Goal: Complete application form

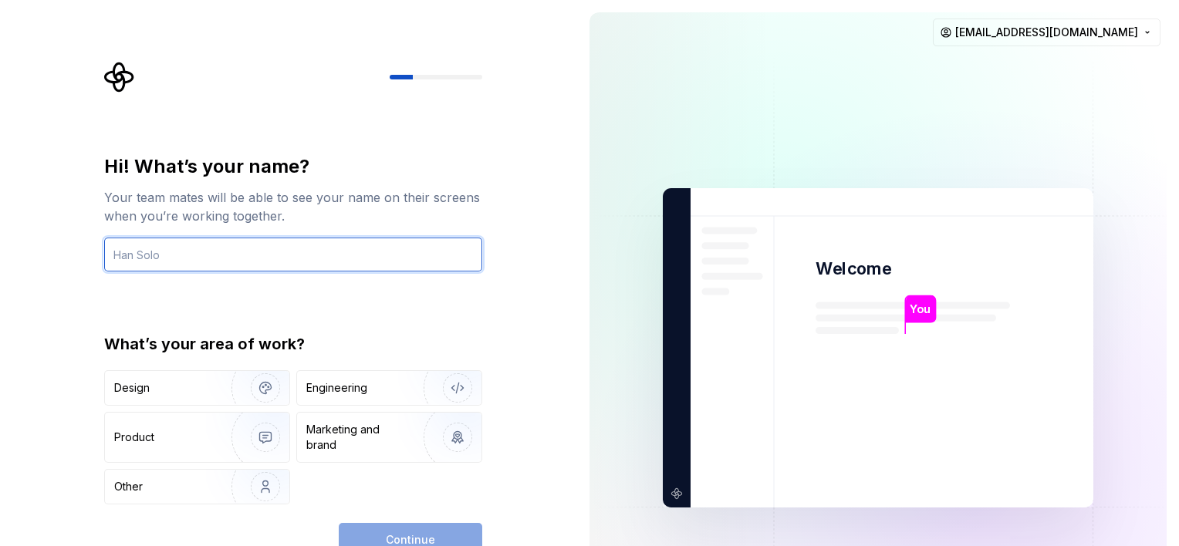
click at [265, 267] on input "text" at bounding box center [293, 255] width 378 height 34
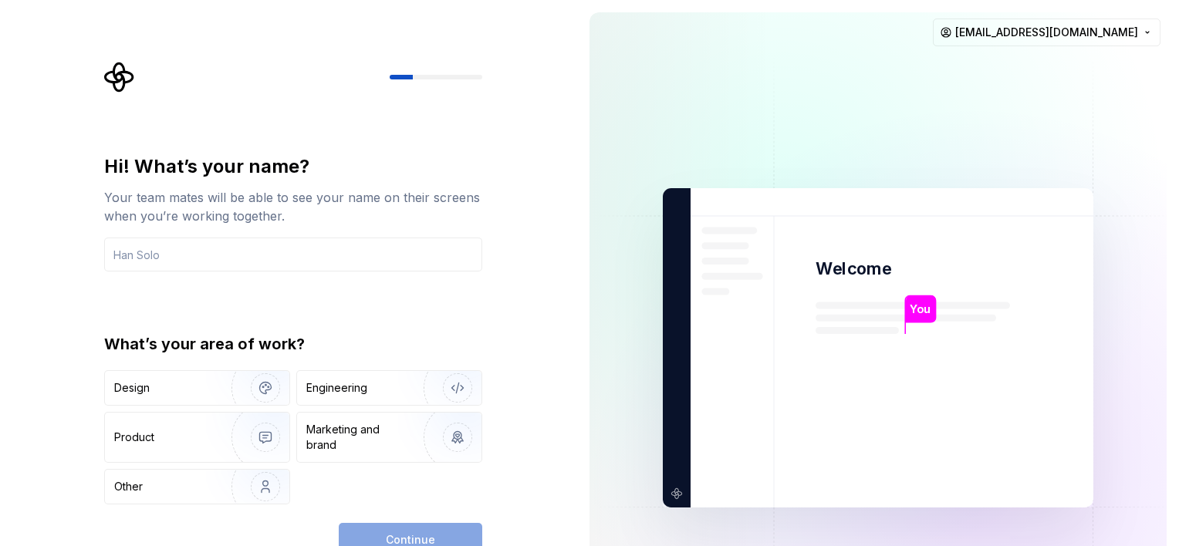
click at [56, 428] on div "Hi! What’s your name? Your team mates will be able to see your name on their sc…" at bounding box center [288, 348] width 577 height 696
click at [163, 275] on div "Hi! What’s your name? Your team mates will be able to see your name on their sc…" at bounding box center [293, 329] width 378 height 350
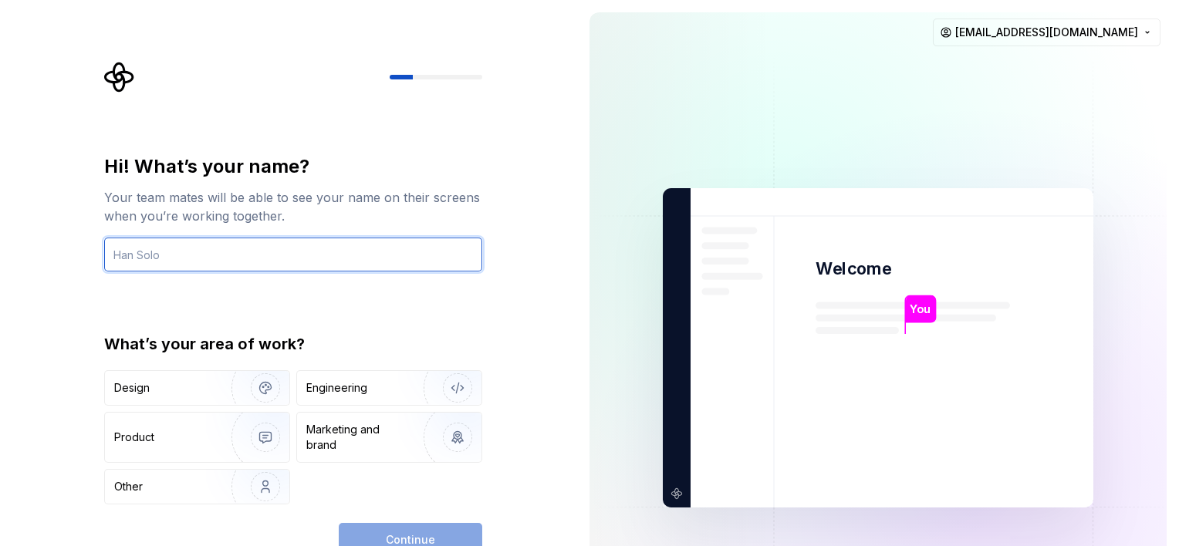
click at [185, 242] on input "text" at bounding box center [293, 255] width 378 height 34
type input "V"
type input "Bharath"
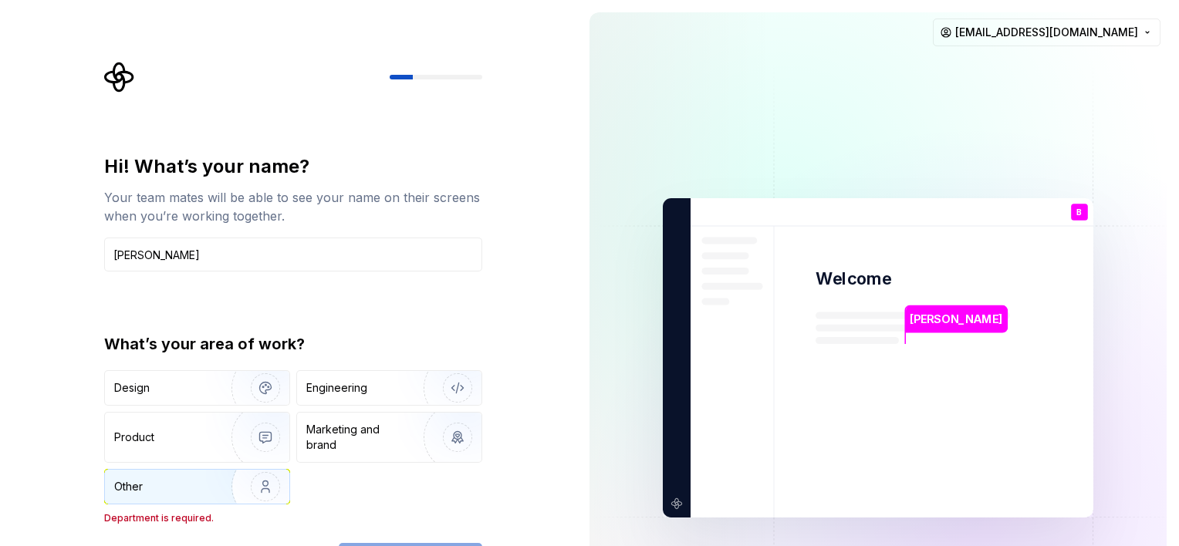
click at [247, 482] on img "button" at bounding box center [255, 486] width 99 height 103
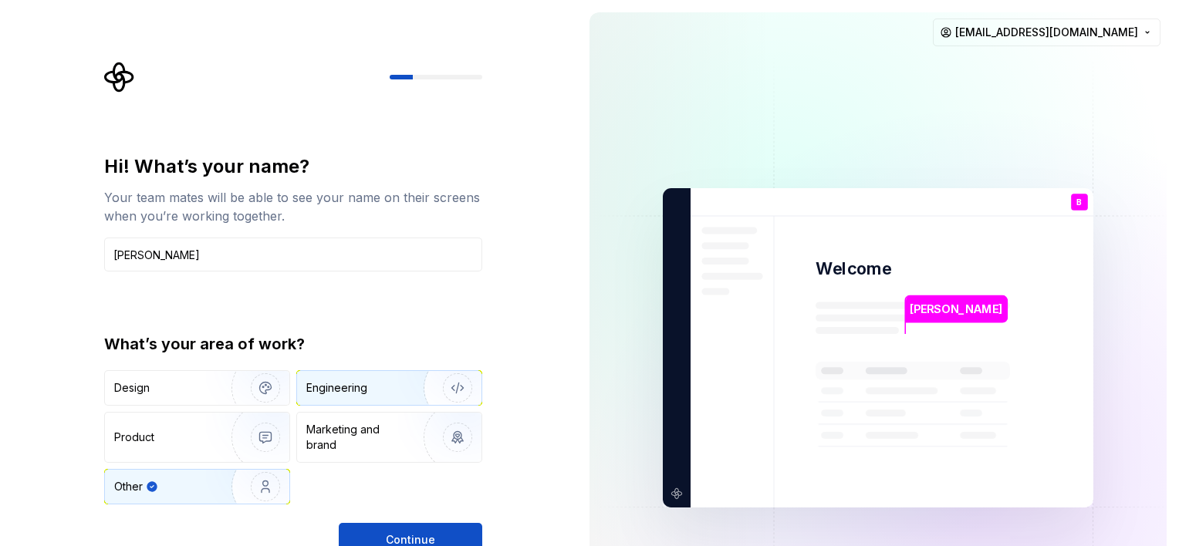
click at [377, 400] on div "Engineering" at bounding box center [389, 388] width 184 height 34
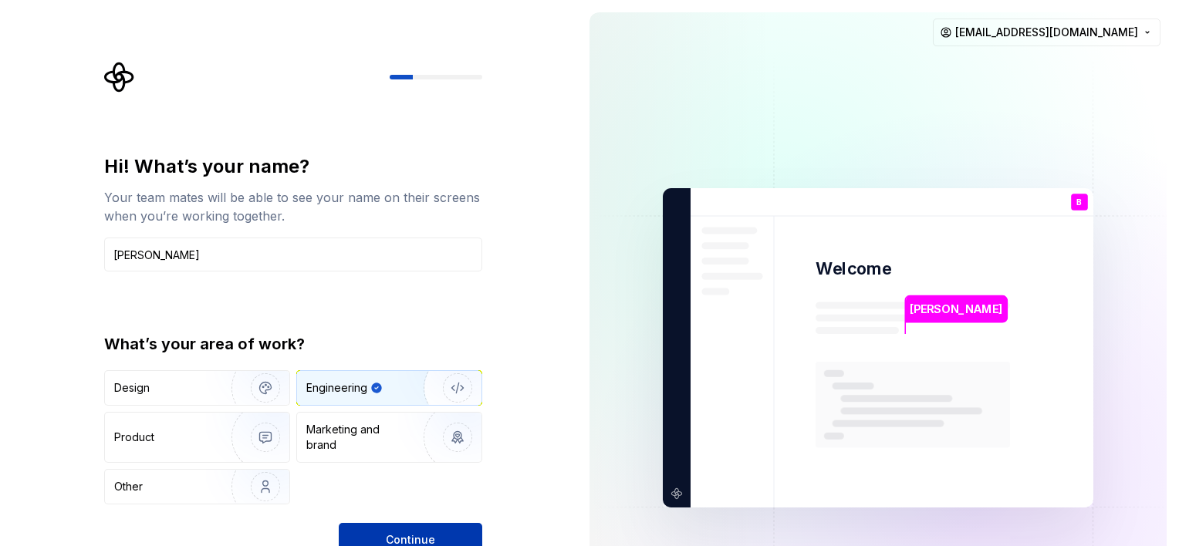
click at [386, 539] on button "Continue" at bounding box center [411, 540] width 144 height 34
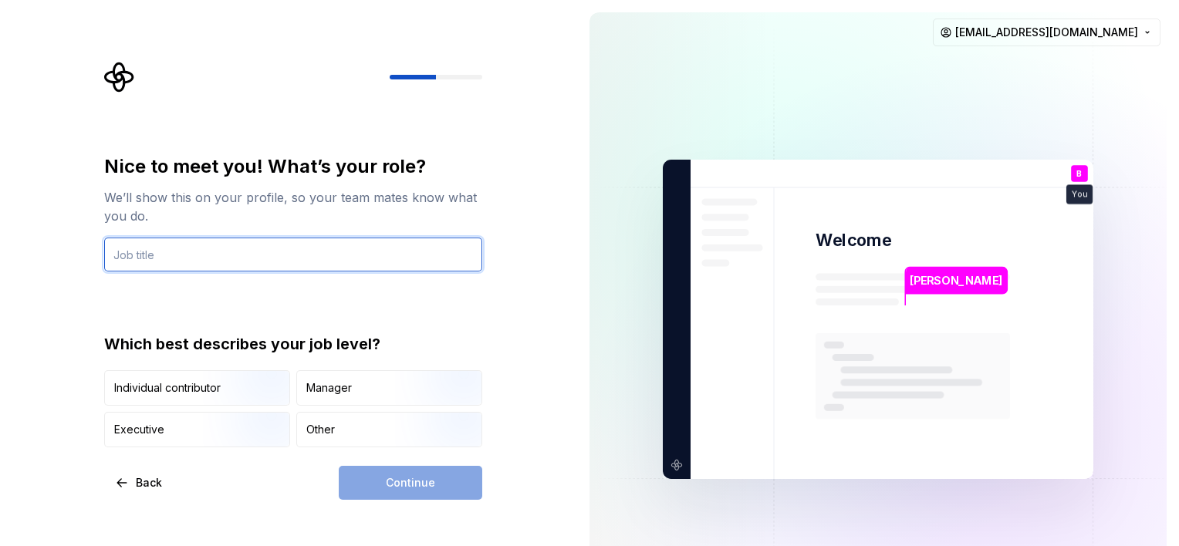
click at [162, 255] on input "text" at bounding box center [293, 255] width 378 height 34
type input "student"
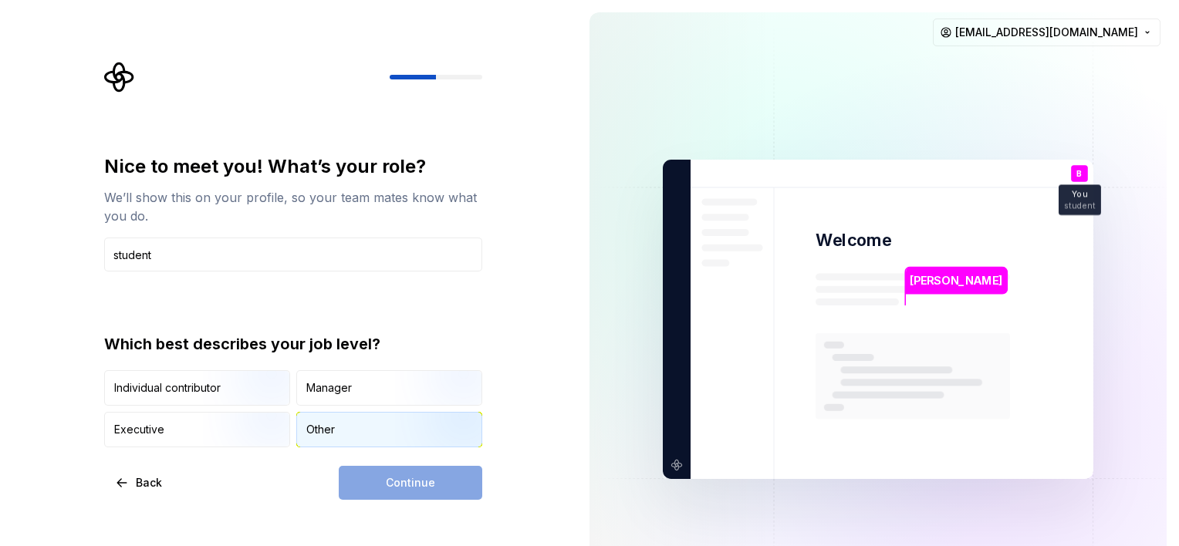
click at [350, 431] on div "Other" at bounding box center [389, 430] width 184 height 34
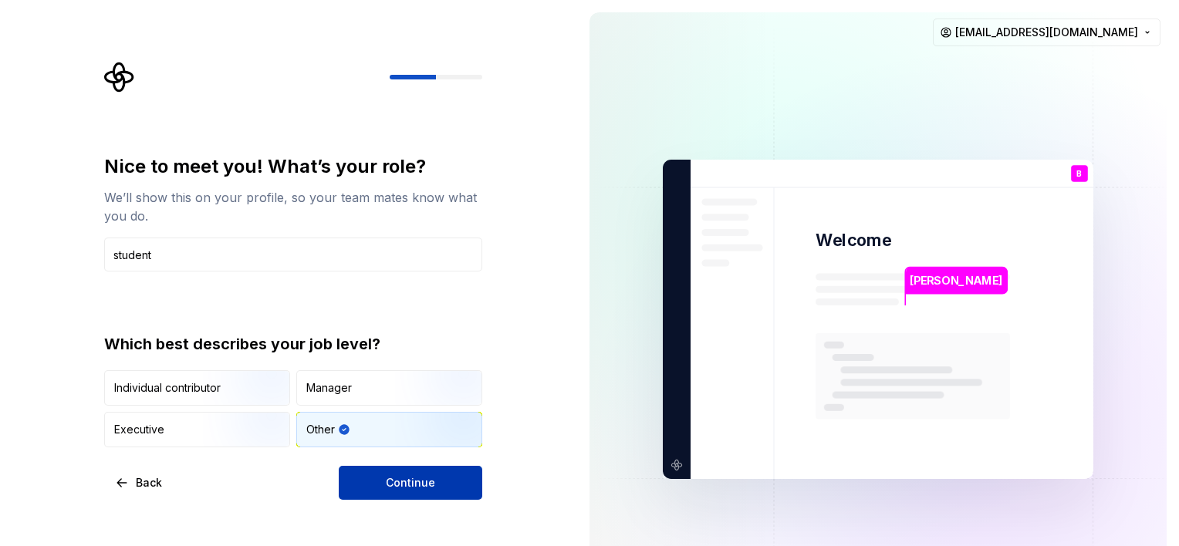
click at [377, 478] on button "Continue" at bounding box center [411, 483] width 144 height 34
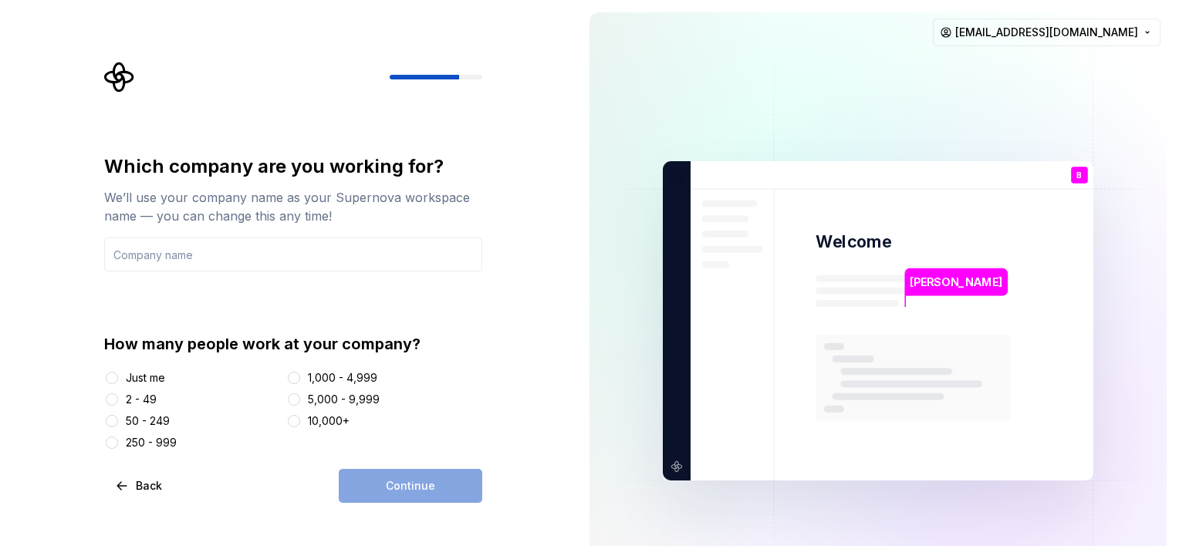
click at [126, 379] on div "Just me" at bounding box center [145, 377] width 39 height 15
click at [118, 379] on button "Just me" at bounding box center [112, 378] width 12 height 12
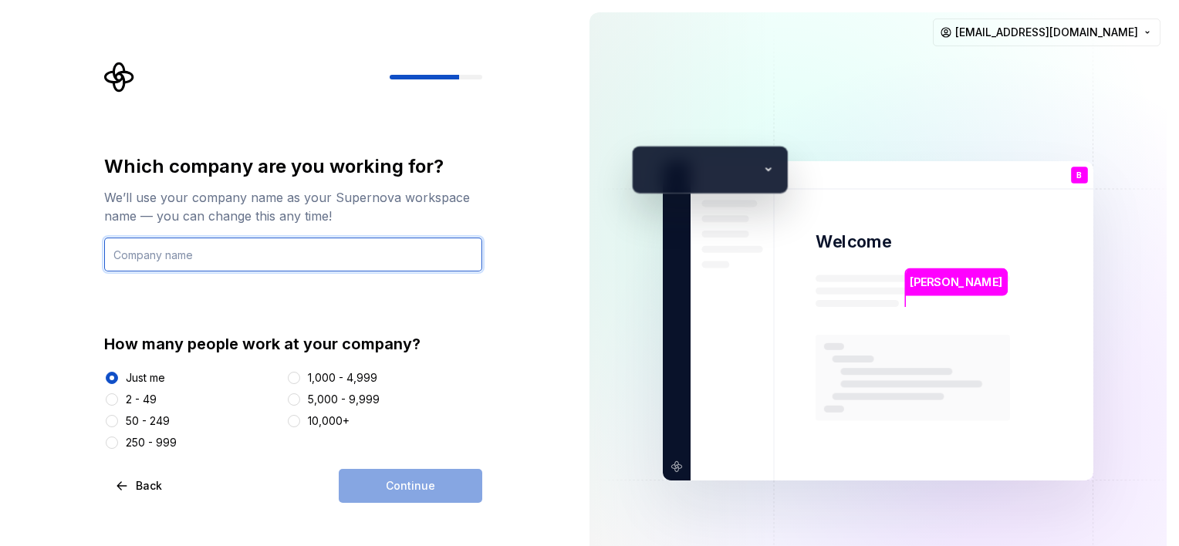
click at [232, 264] on input "text" at bounding box center [293, 255] width 378 height 34
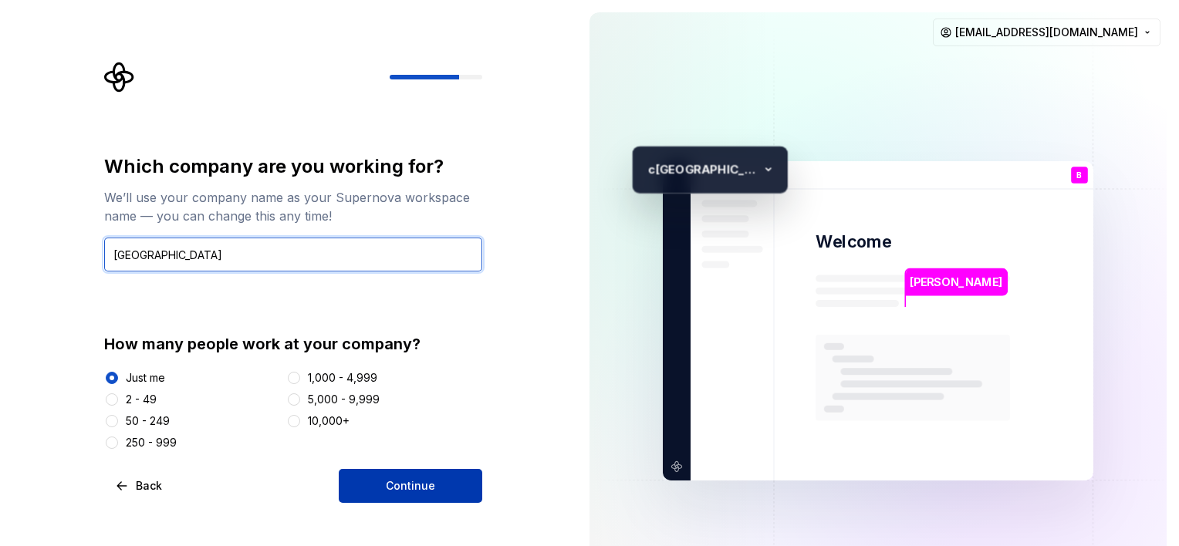
type input "chanakya university"
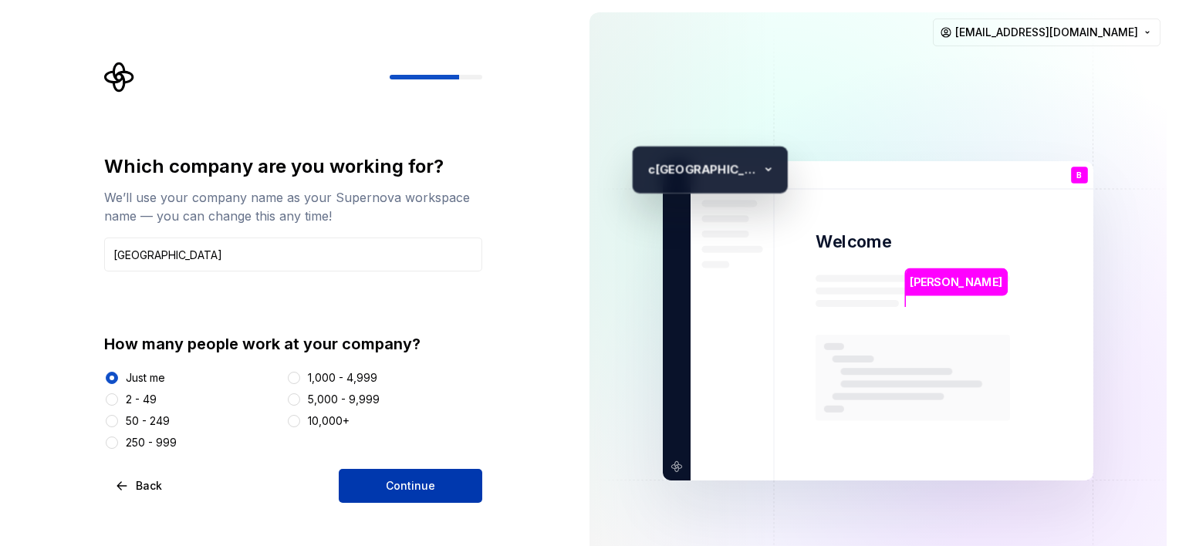
click at [385, 491] on button "Continue" at bounding box center [411, 486] width 144 height 34
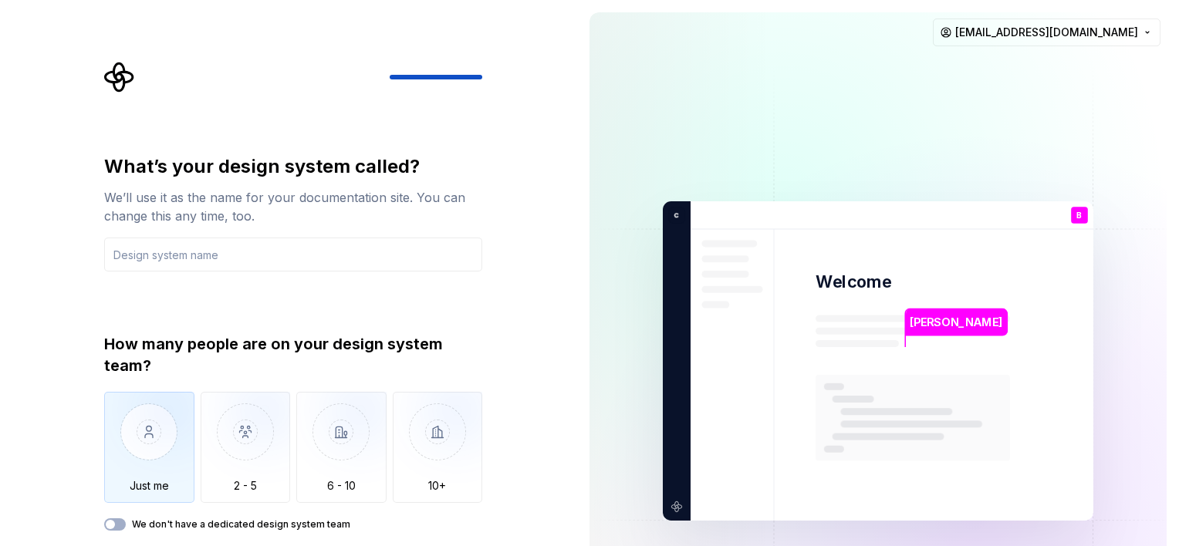
click at [181, 449] on img "button" at bounding box center [149, 443] width 90 height 103
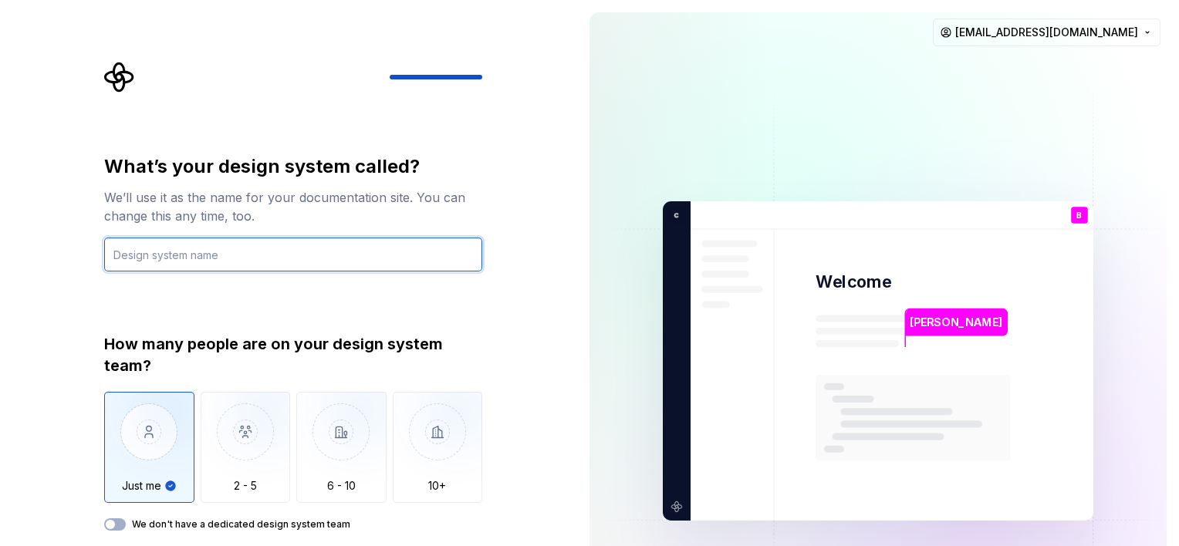
click at [180, 257] on input "text" at bounding box center [293, 255] width 378 height 34
type input "ExplSpace"
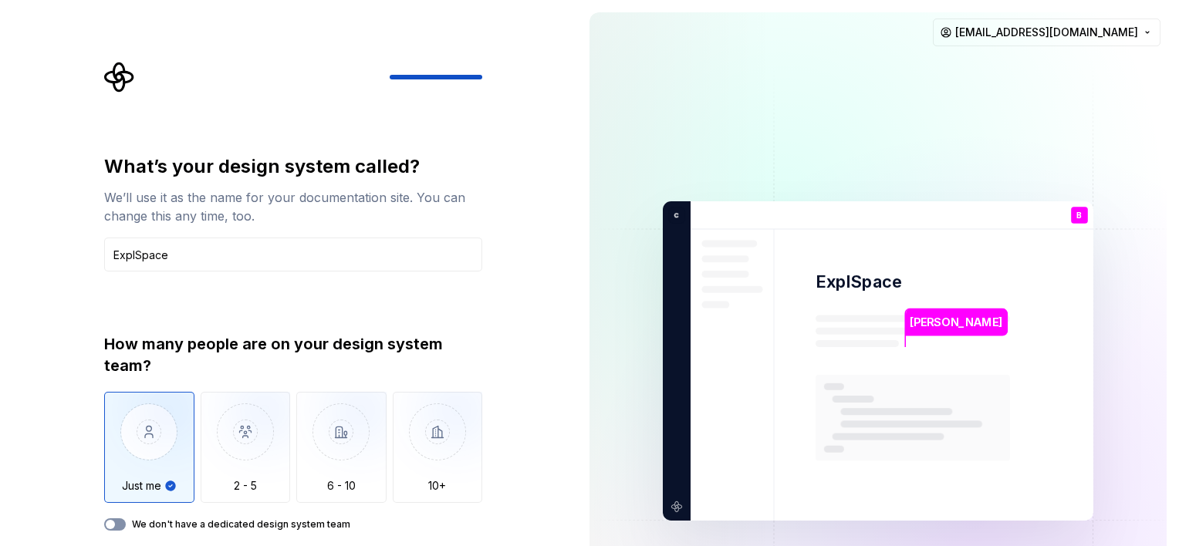
click at [115, 524] on icon "button" at bounding box center [110, 524] width 12 height 9
type button "on"
click at [104, 519] on button "We don't have a dedicated design system team" at bounding box center [115, 525] width 22 height 12
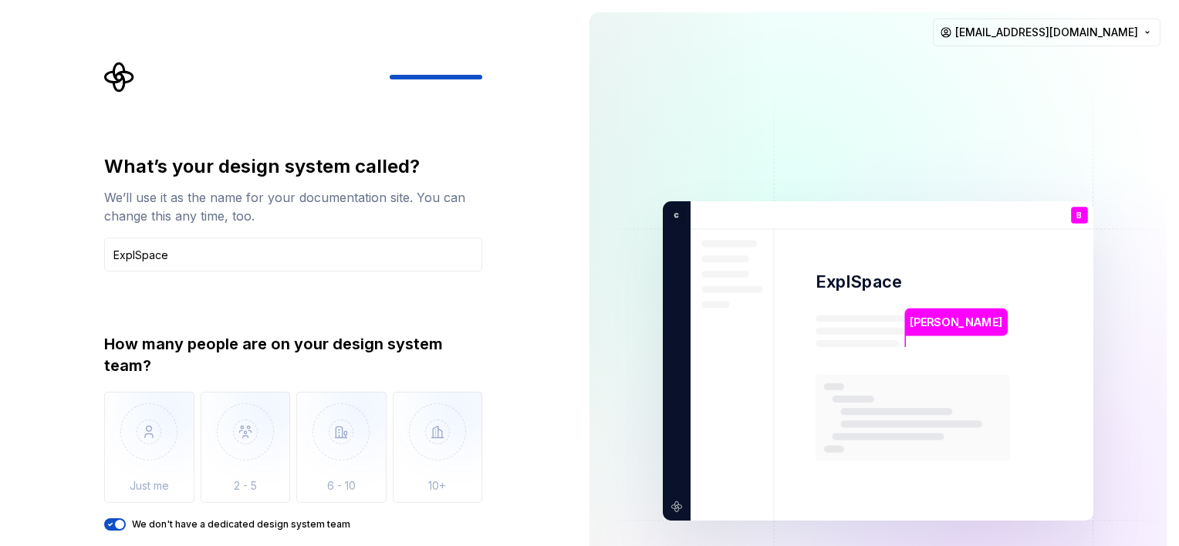
click at [104, 519] on button "We don't have a dedicated design system team" at bounding box center [115, 525] width 22 height 12
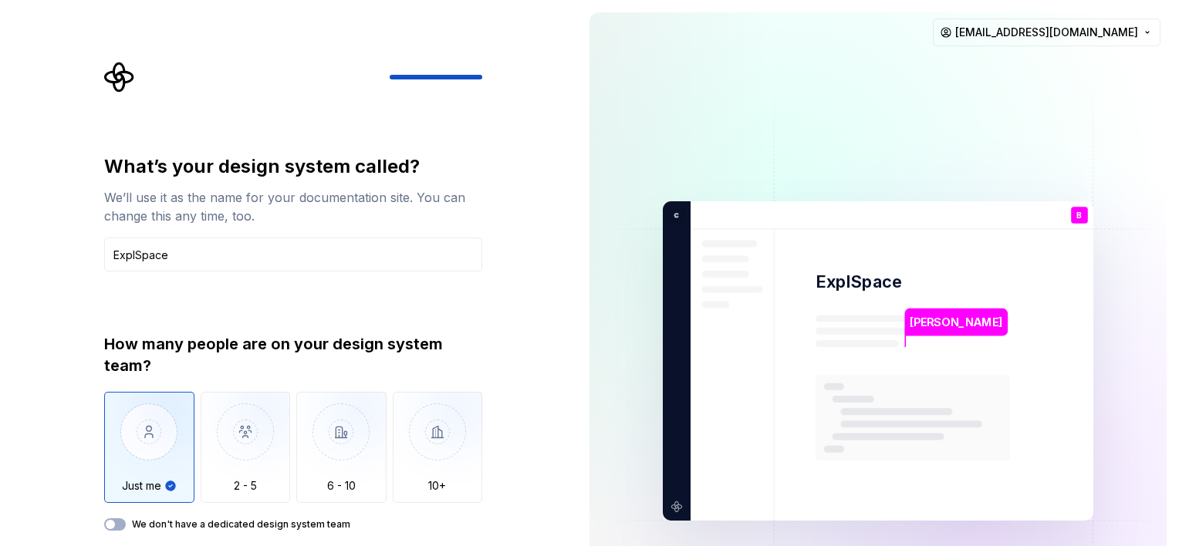
click at [793, 303] on img at bounding box center [878, 361] width 625 height 729
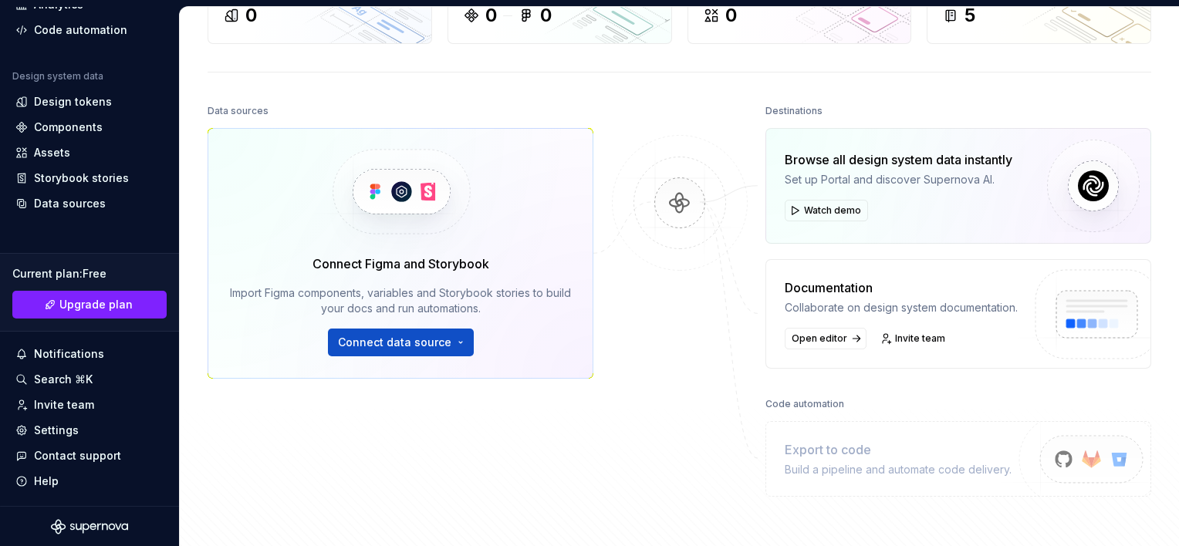
scroll to position [120, 0]
click at [435, 336] on span "Connect data source" at bounding box center [394, 340] width 113 height 15
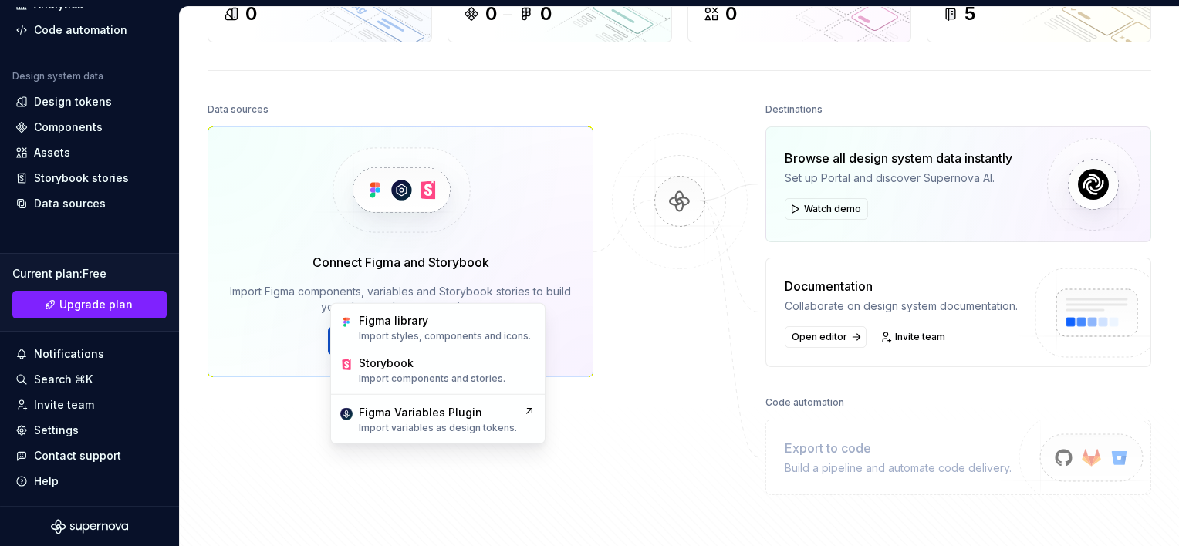
scroll to position [0, 0]
